Goal: Task Accomplishment & Management: Manage account settings

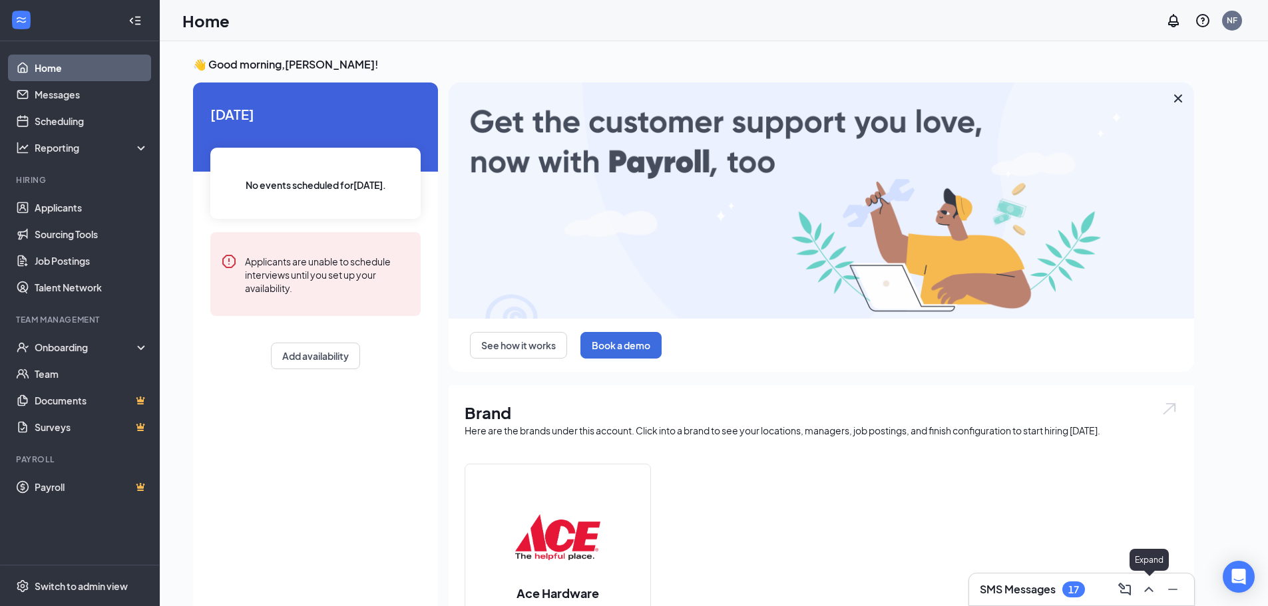
click at [1153, 590] on icon "ChevronUp" at bounding box center [1149, 590] width 16 height 16
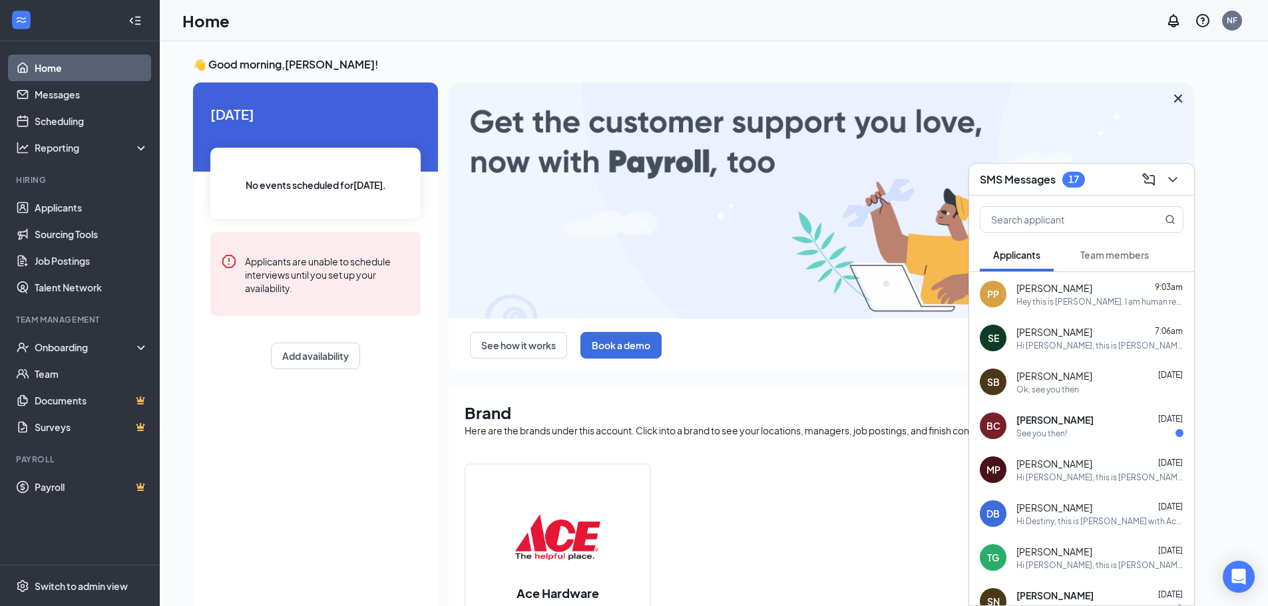
click at [1134, 307] on div "PP Peyton Pitts 9:03am Hey this is Neil. I am human resource/training coordinat…" at bounding box center [1081, 294] width 225 height 44
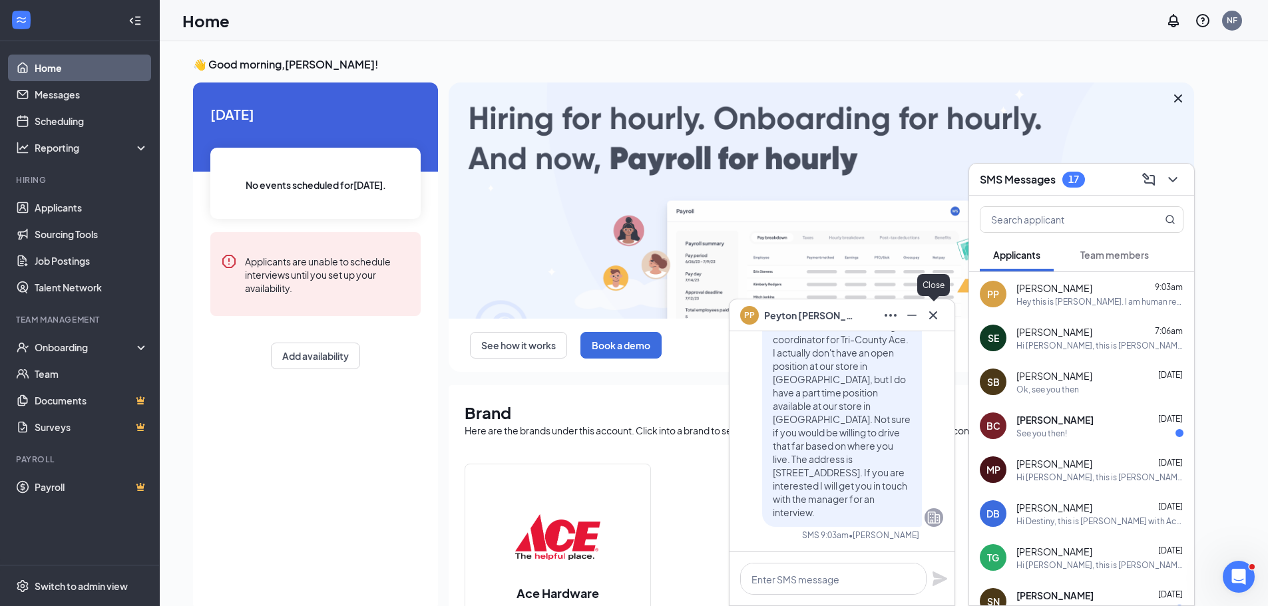
click at [935, 311] on icon "Cross" at bounding box center [933, 315] width 16 height 16
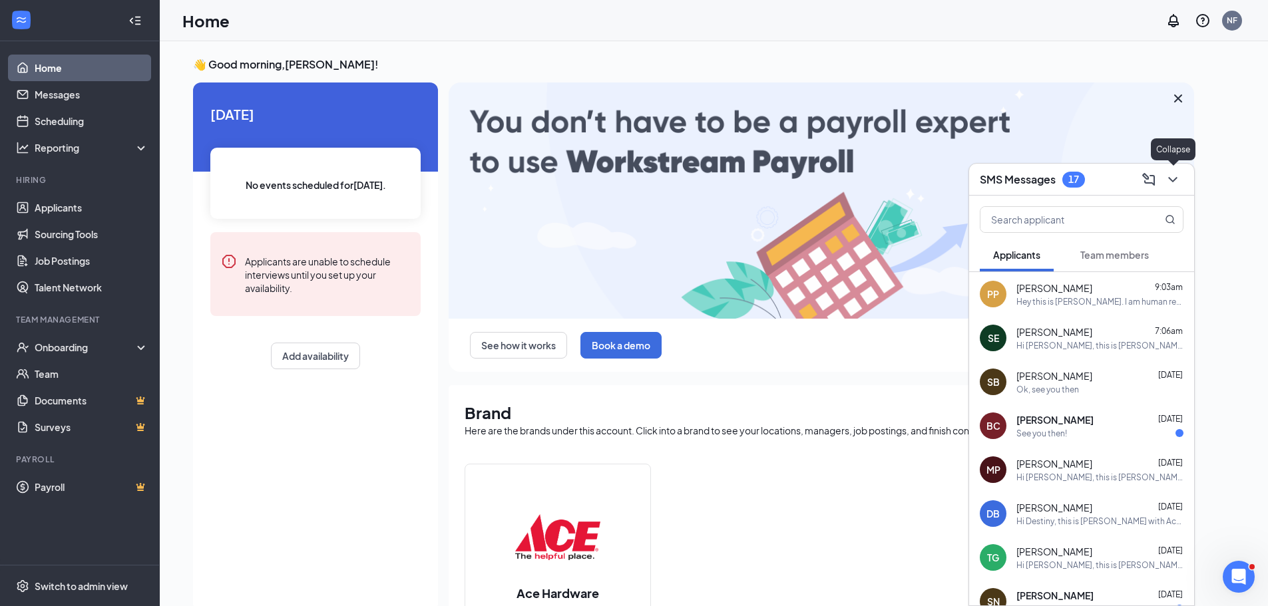
click at [1173, 176] on icon "ChevronDown" at bounding box center [1173, 180] width 16 height 16
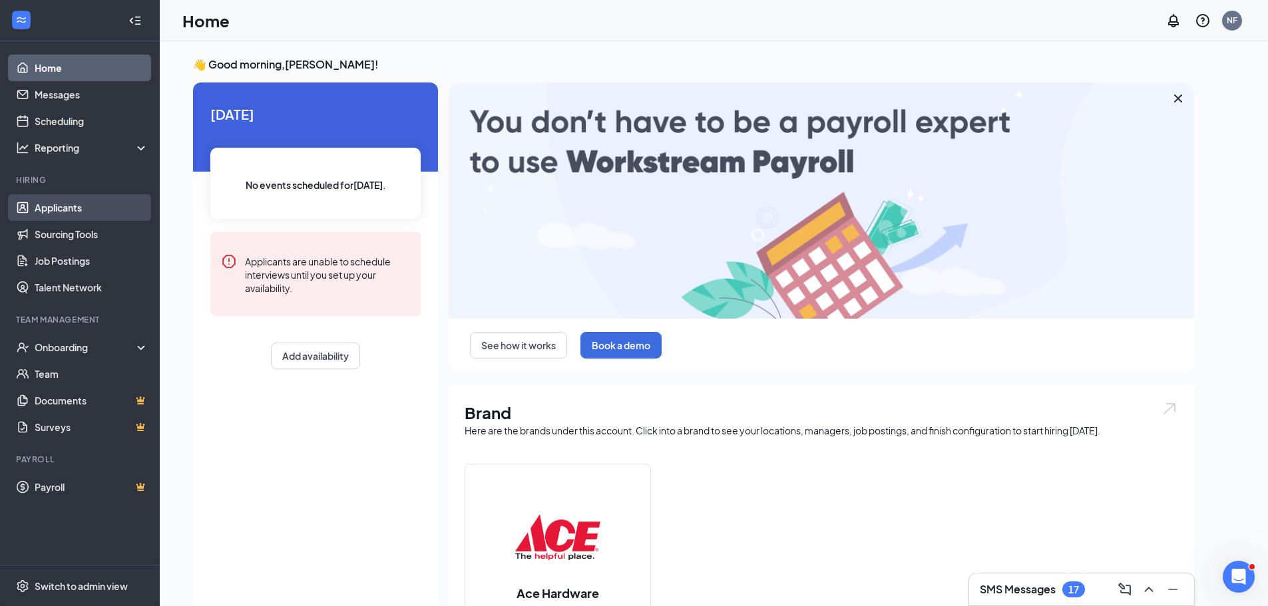
click at [48, 204] on link "Applicants" at bounding box center [92, 207] width 114 height 27
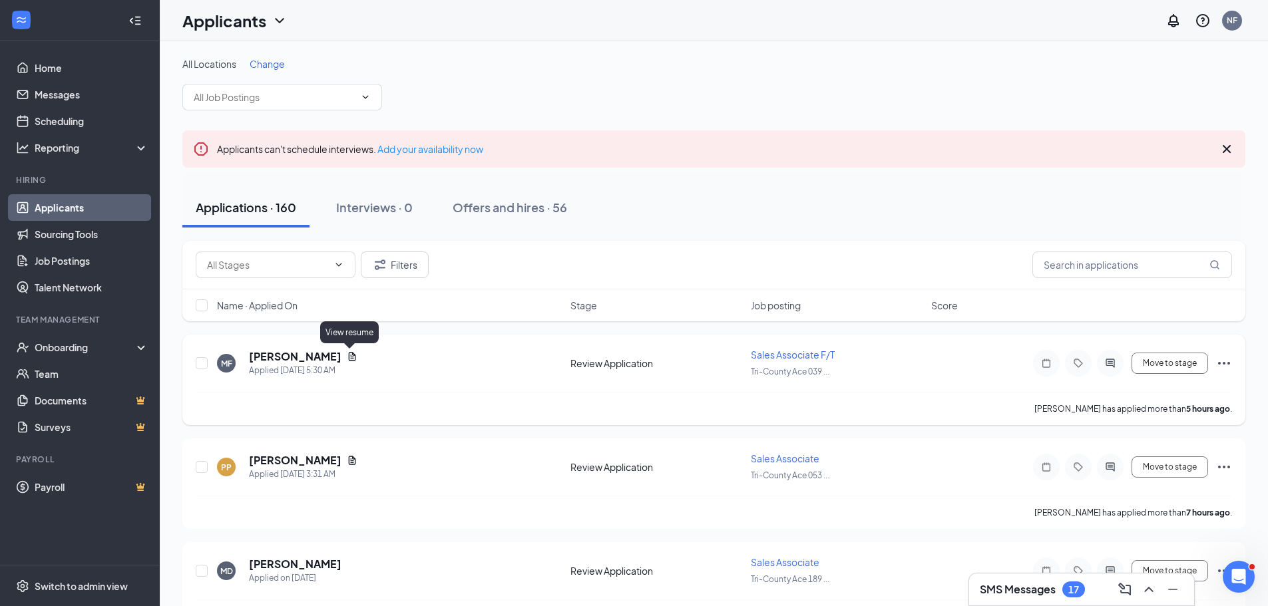
click at [351, 356] on icon "Document" at bounding box center [352, 356] width 11 height 11
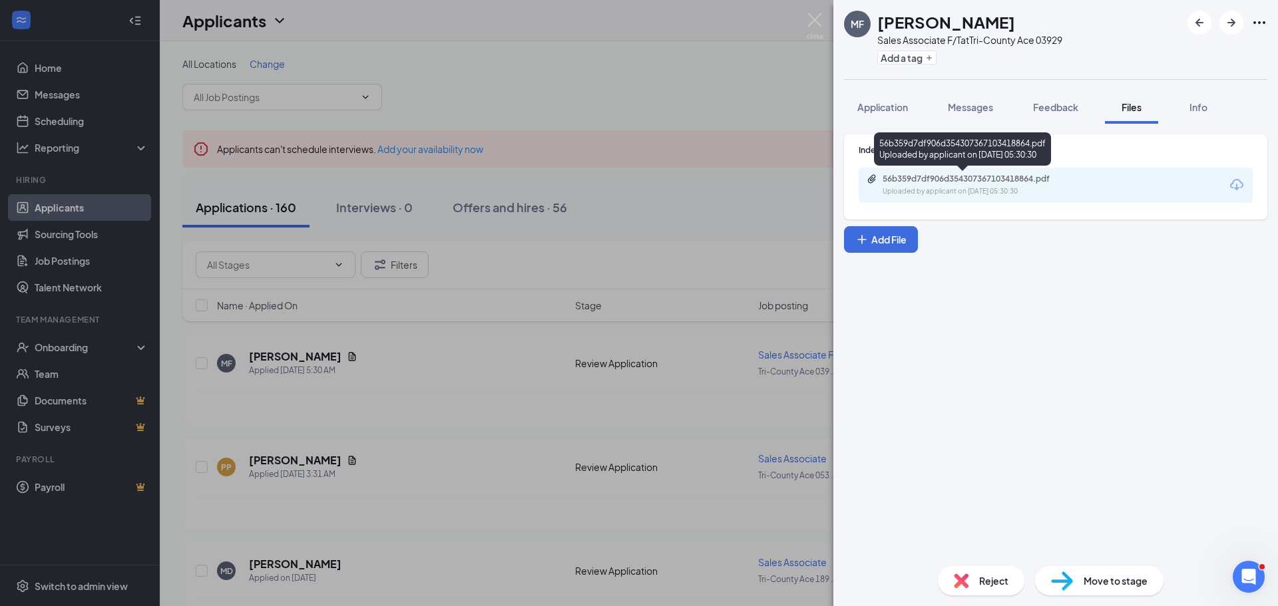
click at [1011, 184] on div "56b359d7df906d354307367103418864.pdf" at bounding box center [975, 179] width 186 height 11
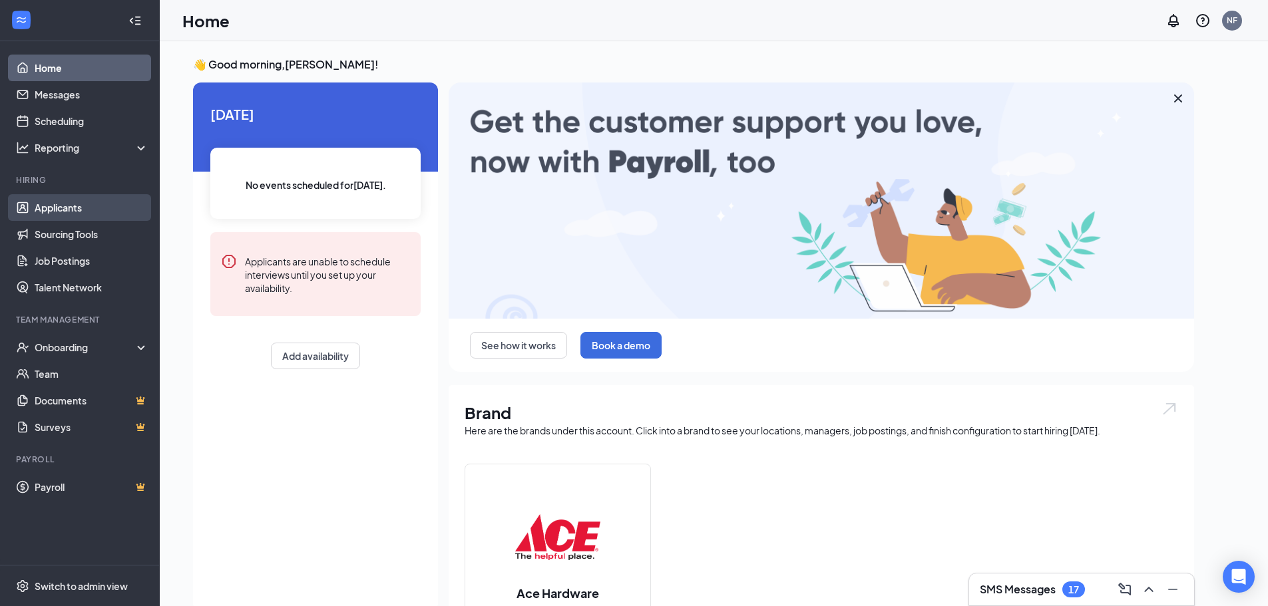
click at [49, 210] on link "Applicants" at bounding box center [92, 207] width 114 height 27
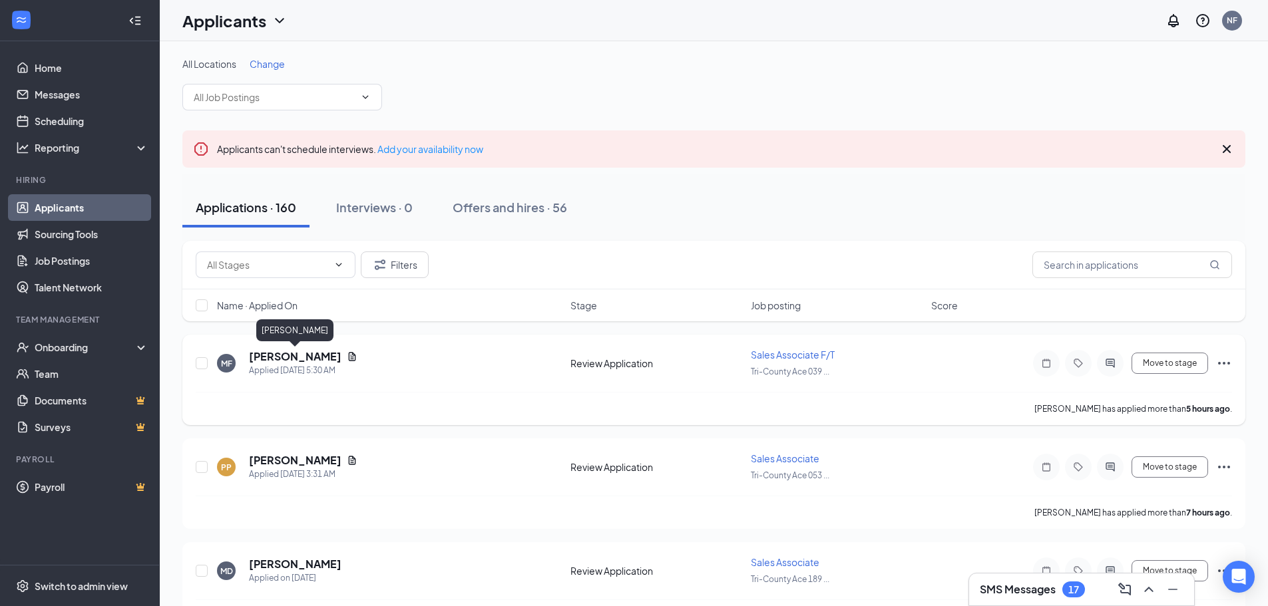
click at [311, 356] on h5 "[PERSON_NAME]" at bounding box center [295, 356] width 93 height 15
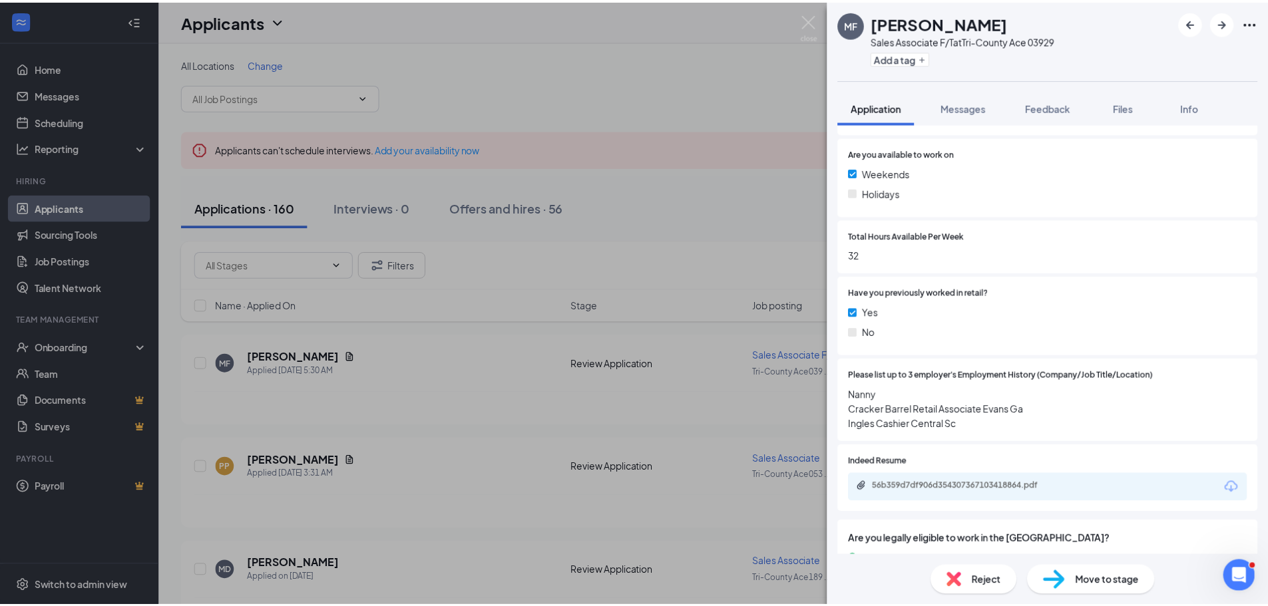
scroll to position [532, 0]
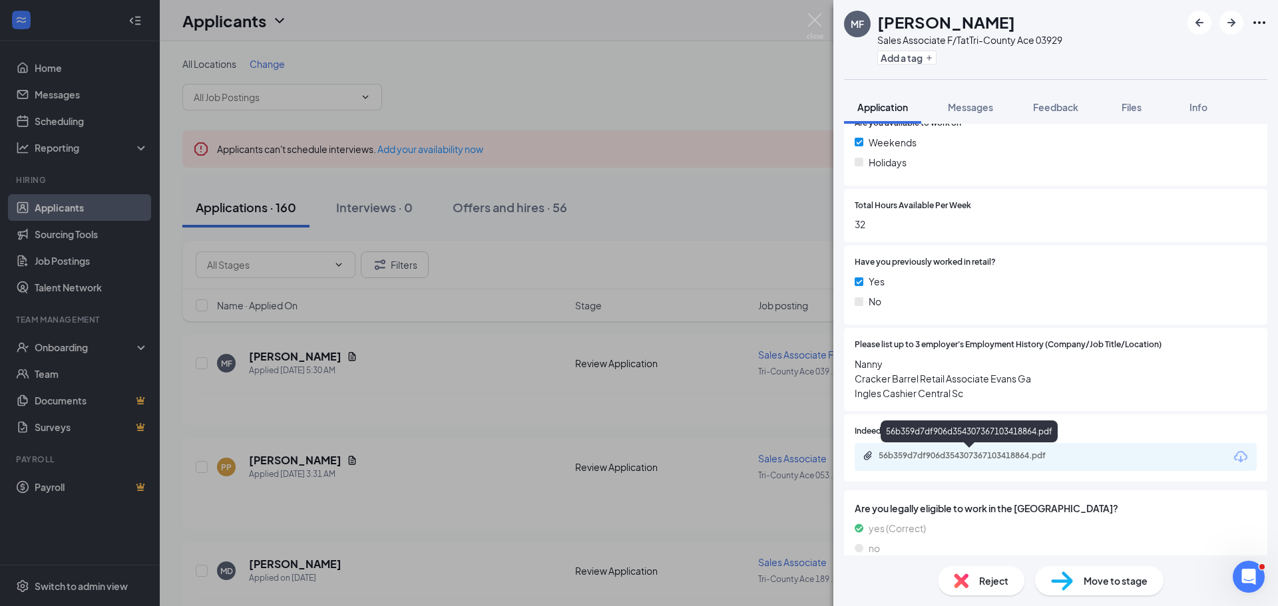
click at [1016, 457] on div "56b359d7df906d354307367103418864.pdf" at bounding box center [971, 456] width 186 height 11
click at [1032, 457] on div "56b359d7df906d354307367103418864.pdf" at bounding box center [971, 456] width 186 height 11
click at [811, 18] on img at bounding box center [815, 26] width 17 height 26
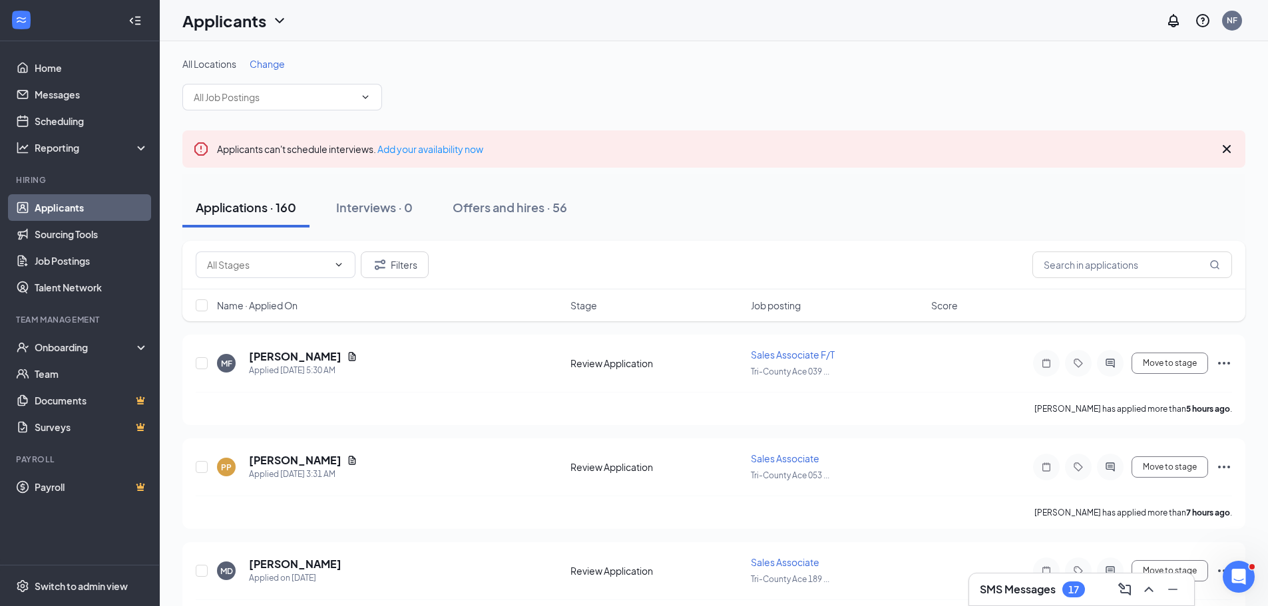
click at [1230, 148] on icon "Cross" at bounding box center [1227, 149] width 16 height 16
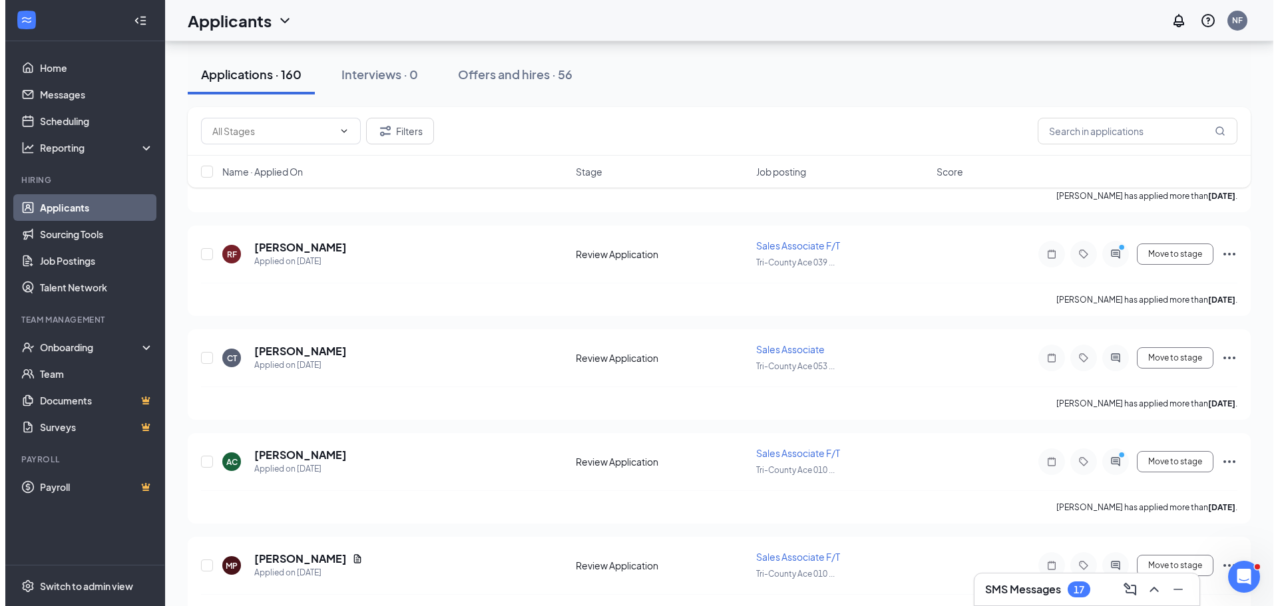
scroll to position [1797, 0]
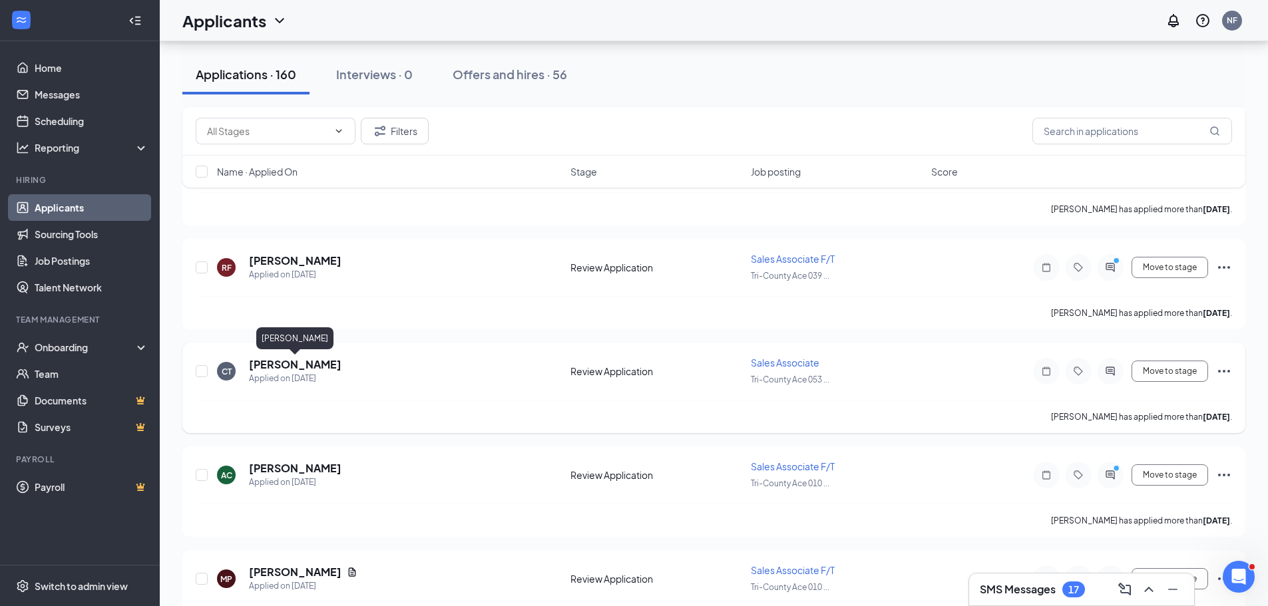
click at [326, 366] on h5 "[PERSON_NAME]" at bounding box center [295, 364] width 93 height 15
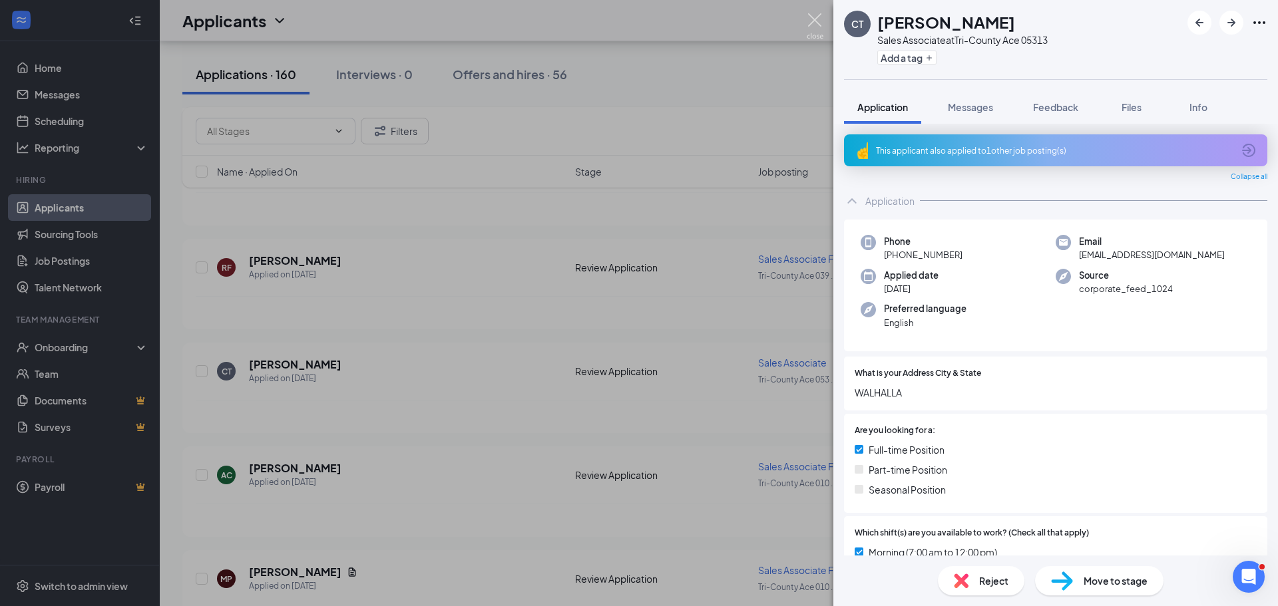
click at [815, 21] on img at bounding box center [815, 26] width 17 height 26
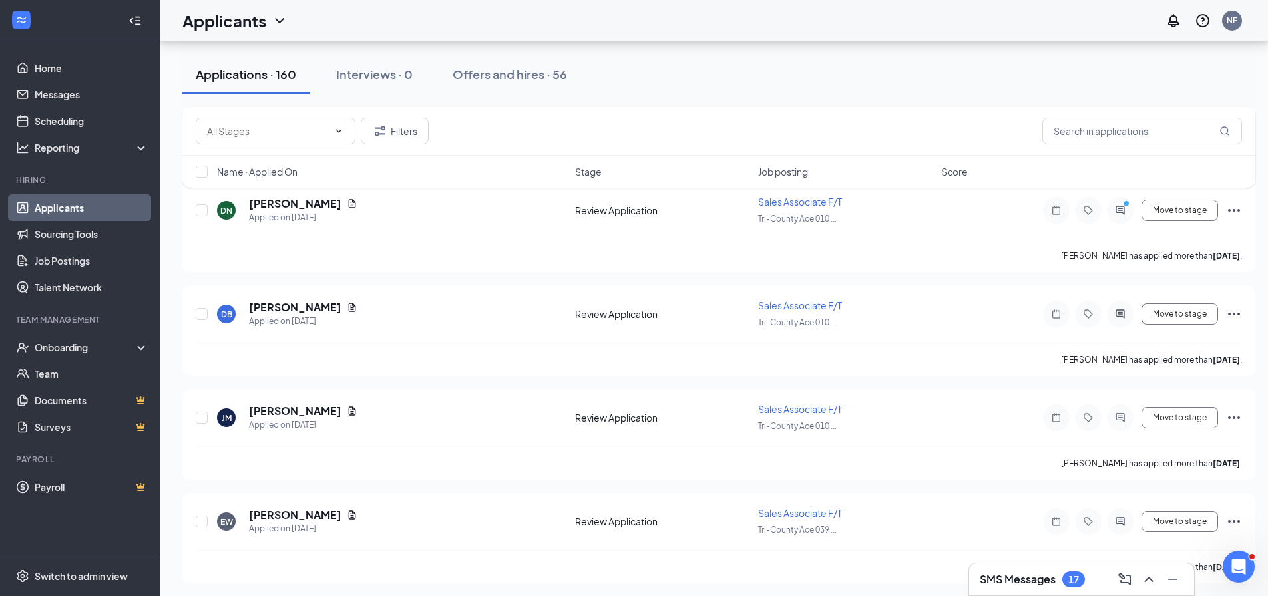
scroll to position [1331, 0]
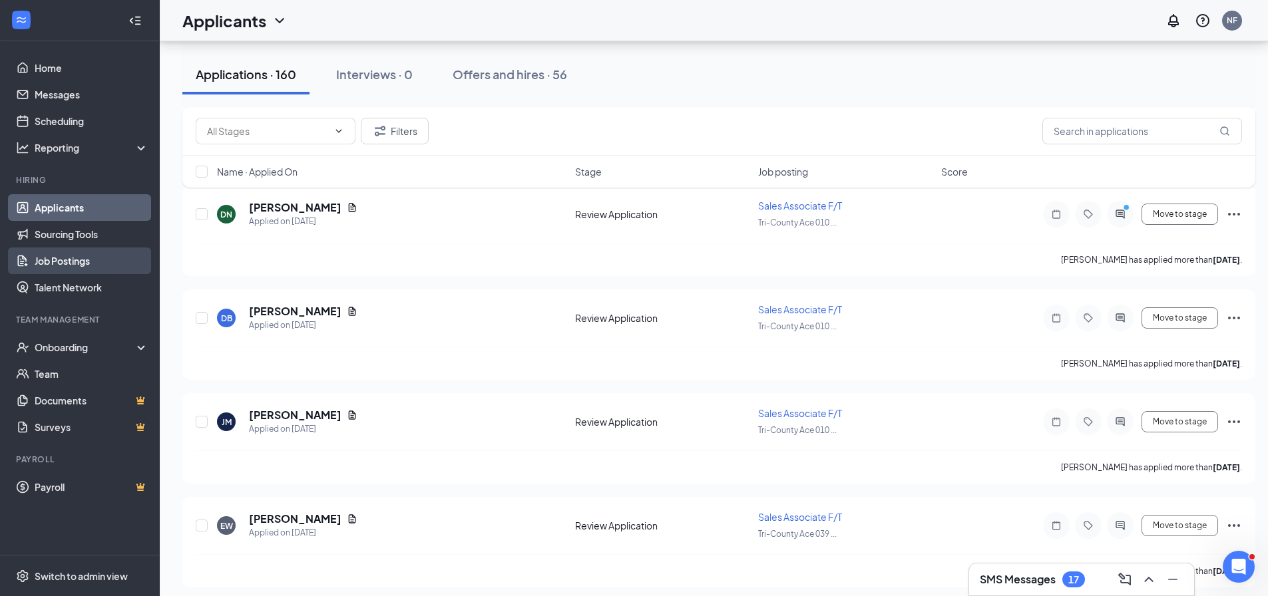
click at [82, 263] on link "Job Postings" at bounding box center [92, 261] width 114 height 27
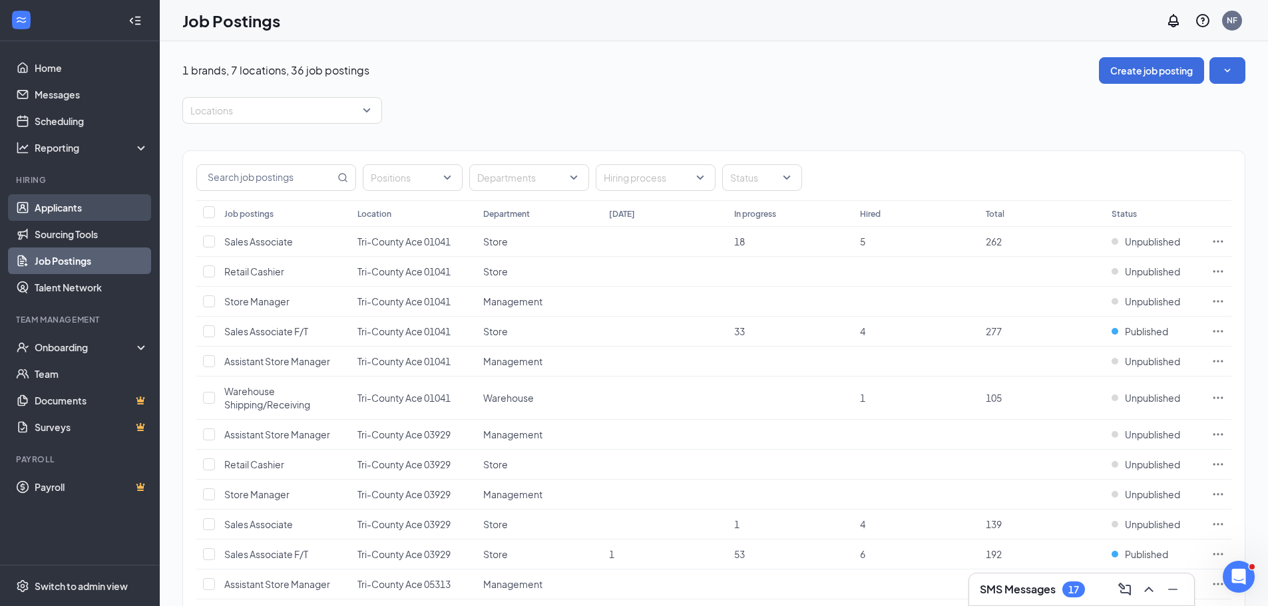
click at [65, 208] on link "Applicants" at bounding box center [92, 207] width 114 height 27
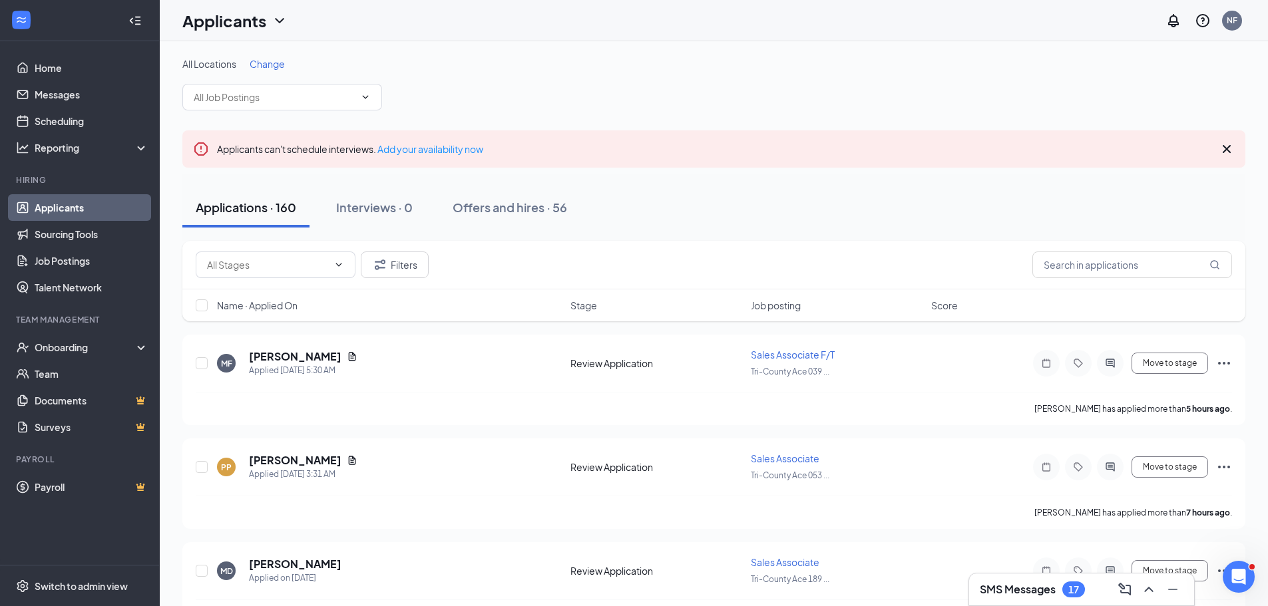
click at [1225, 146] on icon "Cross" at bounding box center [1227, 149] width 16 height 16
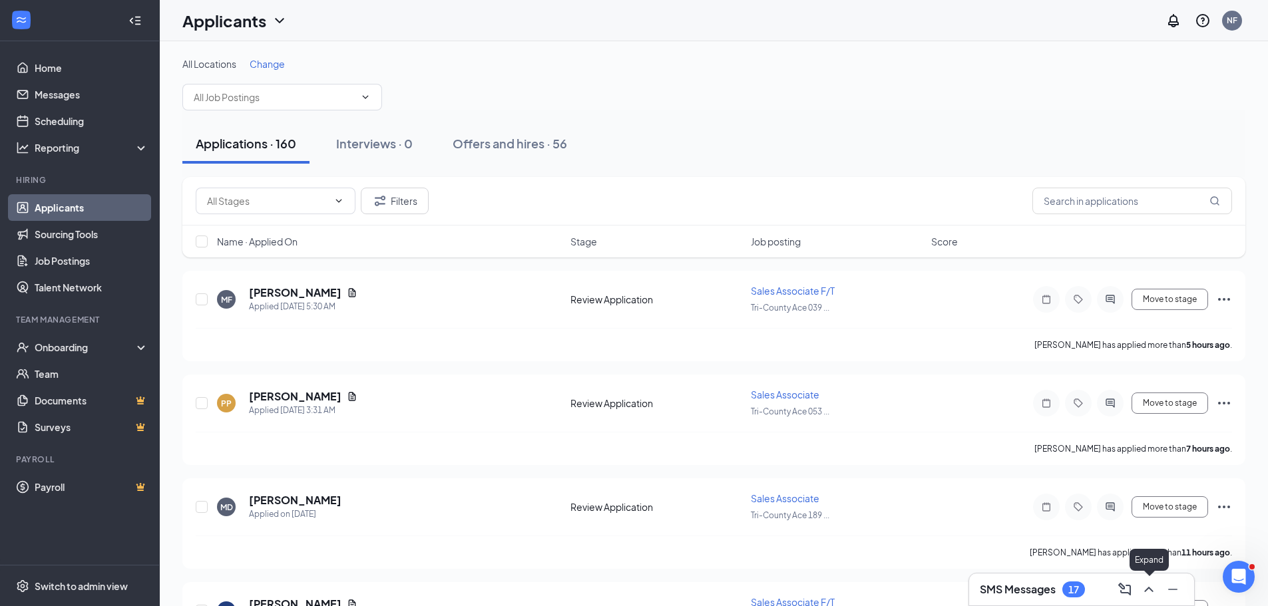
click at [1145, 590] on icon "ChevronUp" at bounding box center [1149, 590] width 16 height 16
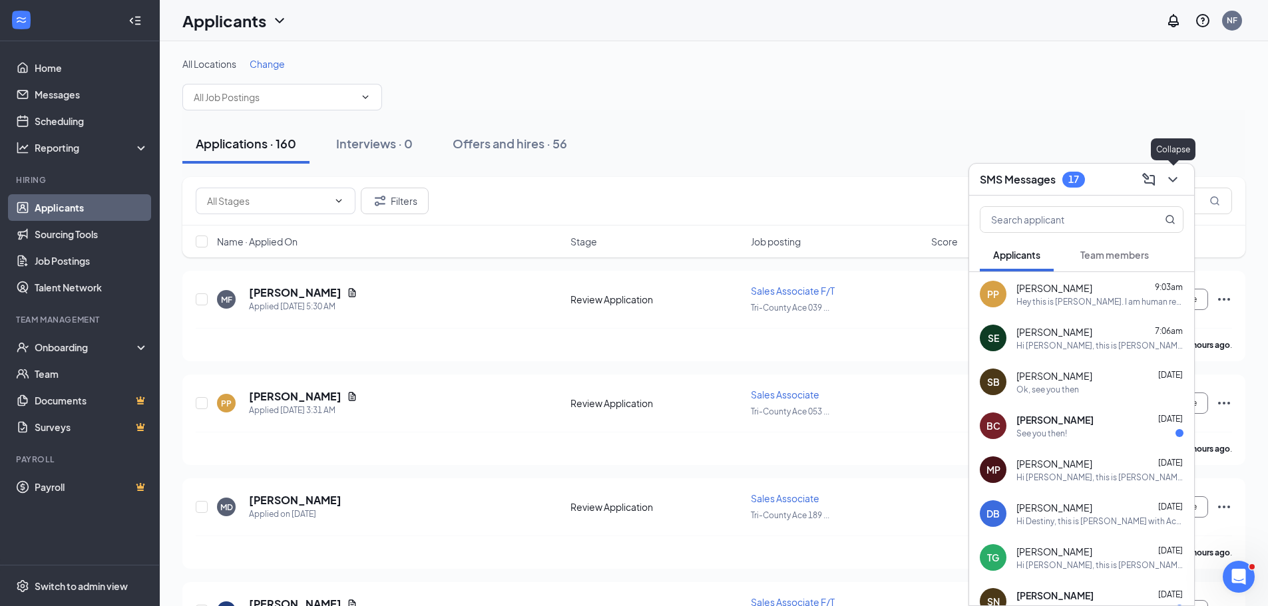
click at [1177, 181] on icon "ChevronDown" at bounding box center [1173, 180] width 16 height 16
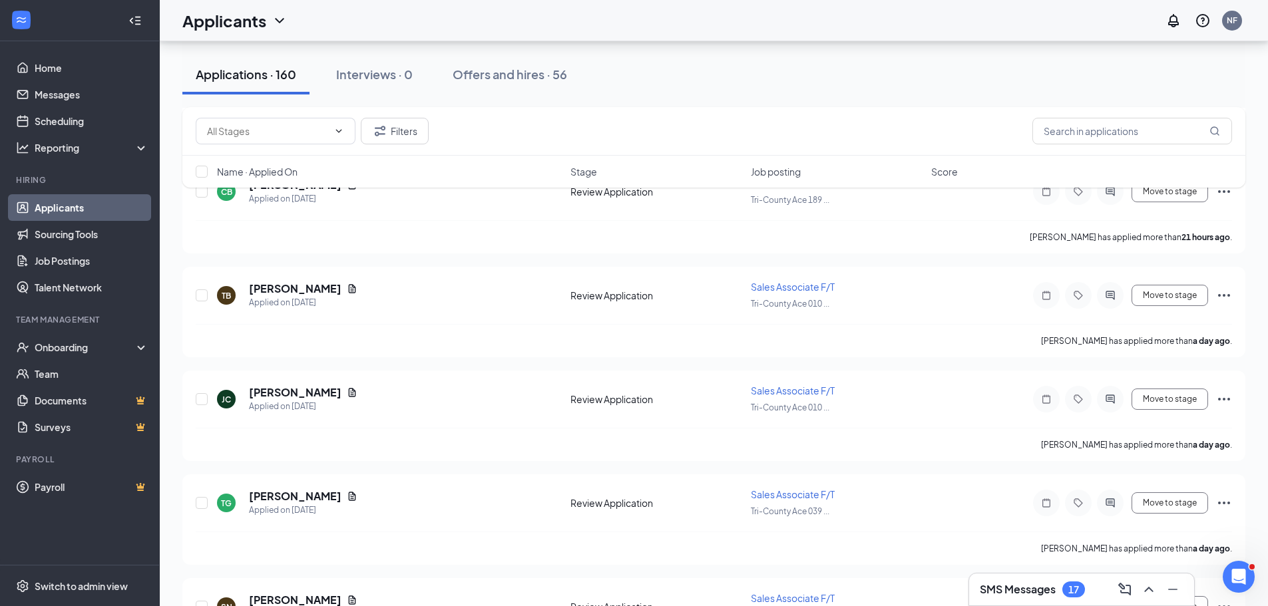
scroll to position [732, 0]
